Goal: Task Accomplishment & Management: Use online tool/utility

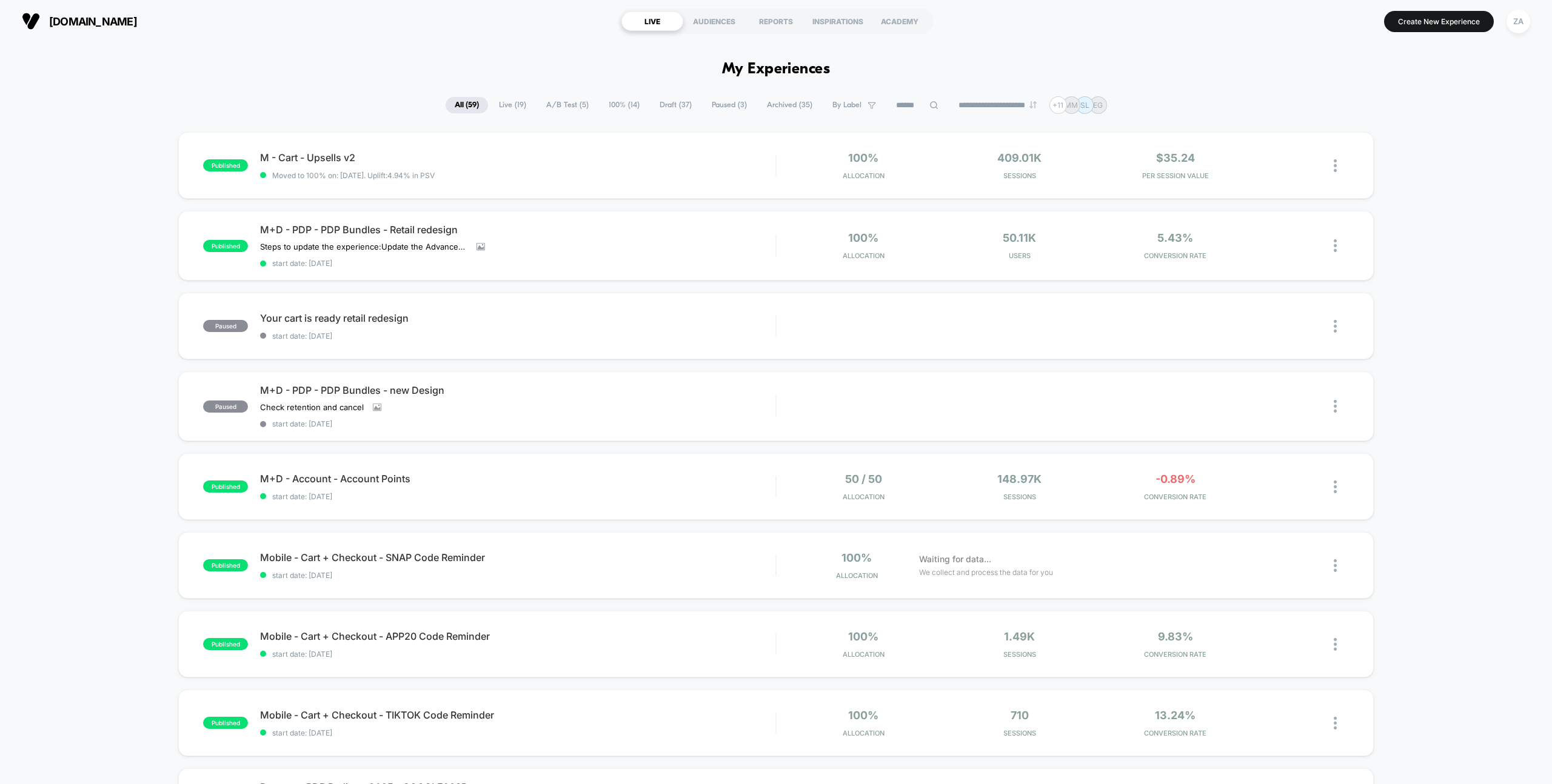
click at [664, 99] on span "Draft ( 37 )" at bounding box center [676, 106] width 50 height 17
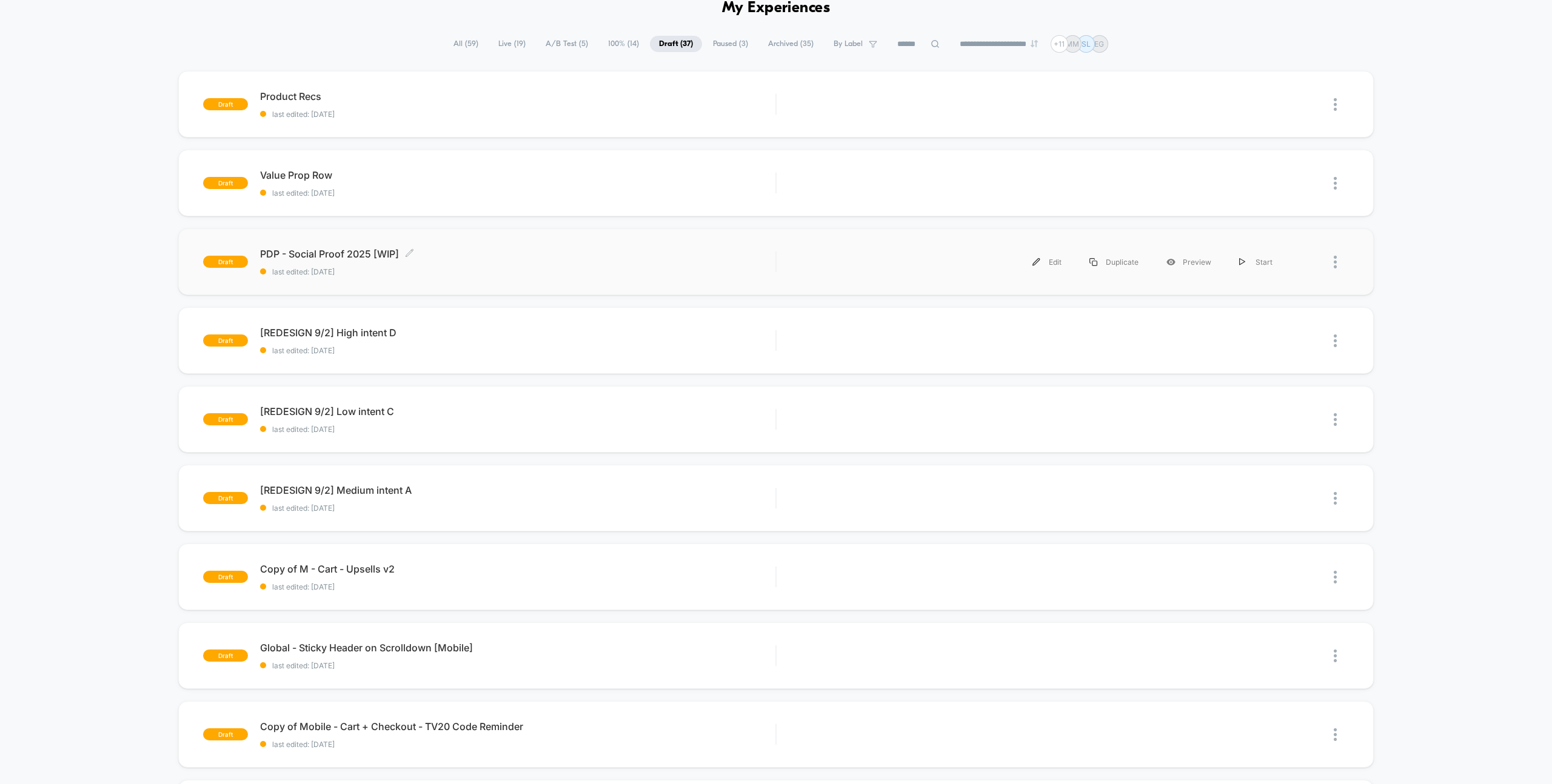
scroll to position [63, 0]
click at [453, 421] on div "[REDESIGN 9/2] Low intent C Click to edit experience details Click to edit expe…" at bounding box center [517, 419] width 515 height 28
